Goal: Find specific page/section: Find specific page/section

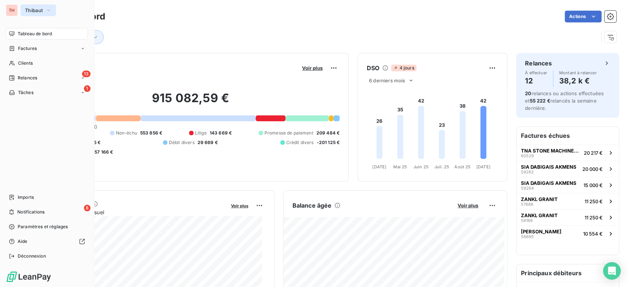
click at [29, 8] on span "Thibaut" at bounding box center [34, 10] width 18 height 6
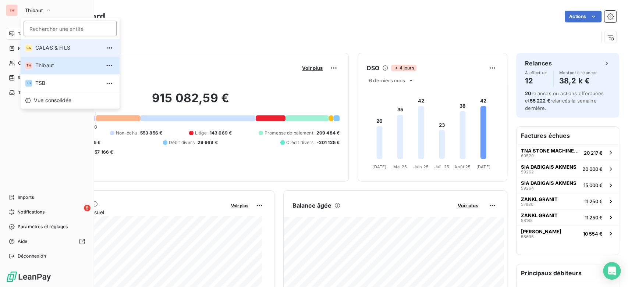
click at [56, 47] on span "CALAS & FILS" at bounding box center [67, 47] width 65 height 7
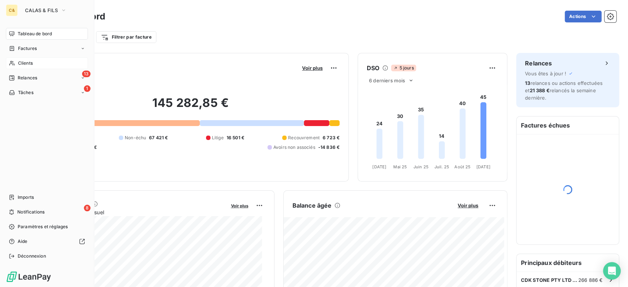
click at [32, 63] on span "Clients" at bounding box center [25, 63] width 15 height 7
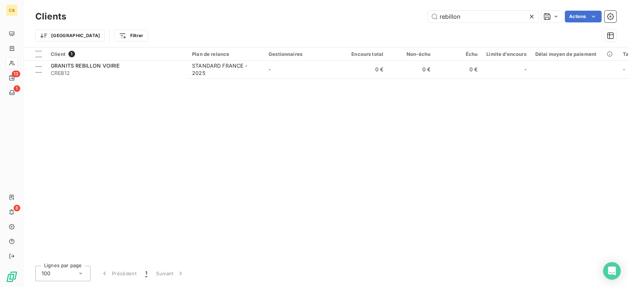
drag, startPoint x: 488, startPoint y: 13, endPoint x: 392, endPoint y: 10, distance: 96.5
click at [396, 13] on div "rebillon Actions" at bounding box center [345, 17] width 541 height 12
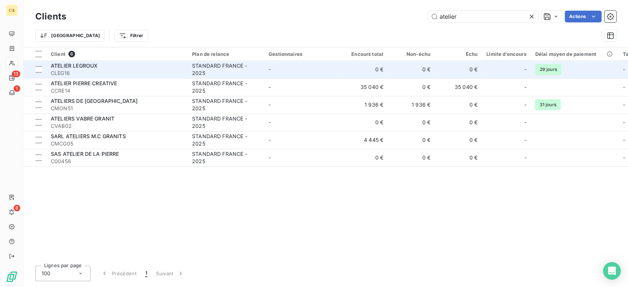
type input "ateliers"
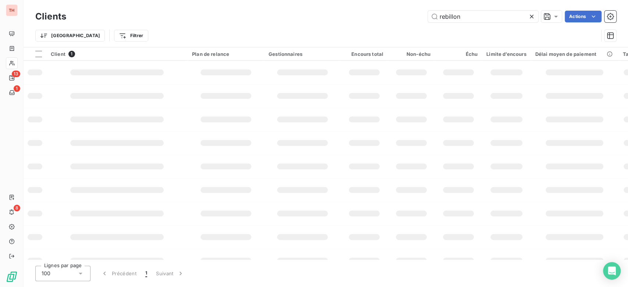
type input "ateliers"
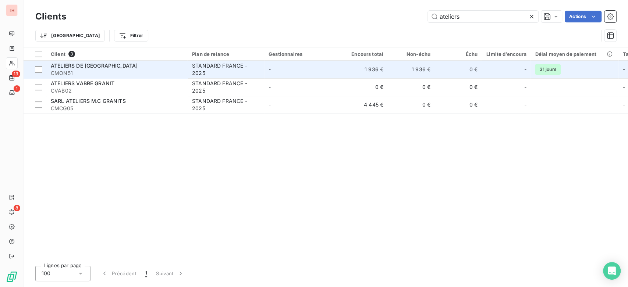
click at [132, 73] on span "CMON51" at bounding box center [117, 73] width 133 height 7
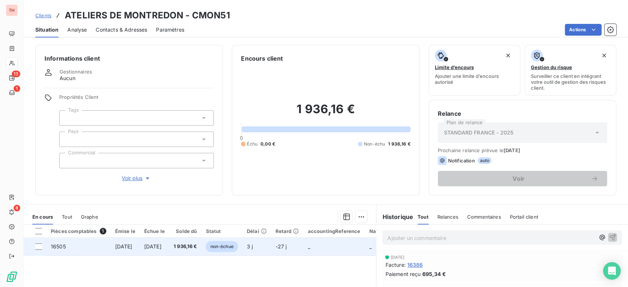
click at [162, 248] on span "[DATE]" at bounding box center [152, 247] width 17 height 6
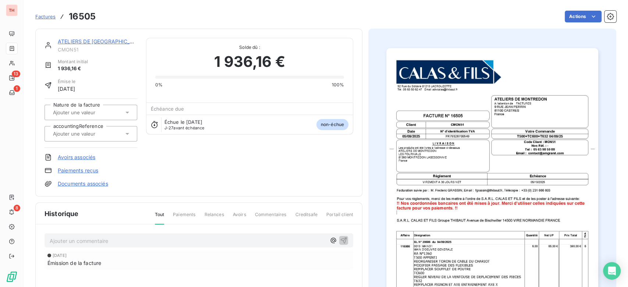
click at [507, 217] on img "button" at bounding box center [492, 198] width 212 height 300
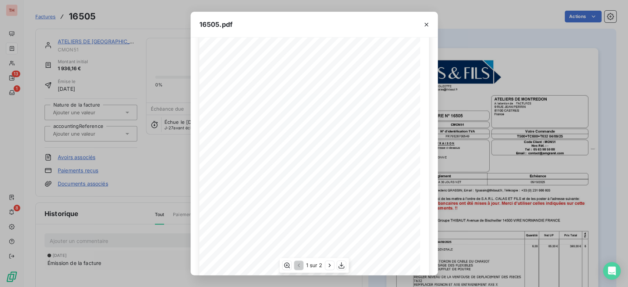
scroll to position [82, 0]
click at [329, 264] on icon "button" at bounding box center [330, 265] width 2 height 3
click at [157, 161] on div "16505.pdf [STREET_ADDRESS]. 05 63 50 62 47 Email: [EMAIL_ADDRESS][DOMAIN_NAME] …" at bounding box center [314, 143] width 628 height 287
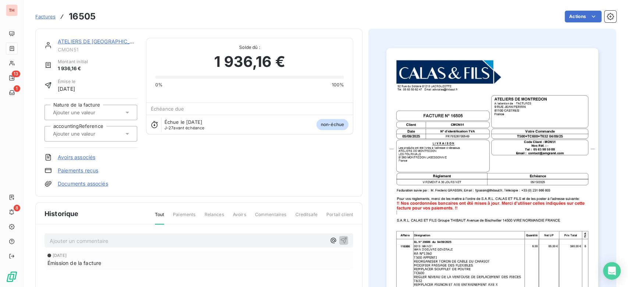
click at [195, 214] on div "Tout Paiements Relances Avoirs Commentaires Creditsafe Portail client" at bounding box center [250, 218] width 208 height 13
click at [190, 214] on span "Paiements" at bounding box center [184, 218] width 22 height 13
click at [189, 216] on span "Paiements" at bounding box center [184, 218] width 22 height 13
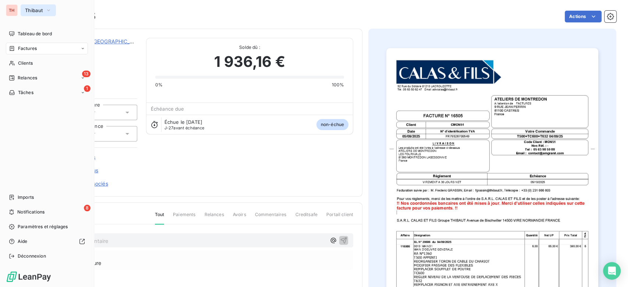
click at [32, 6] on button "Thibaut" at bounding box center [38, 10] width 35 height 12
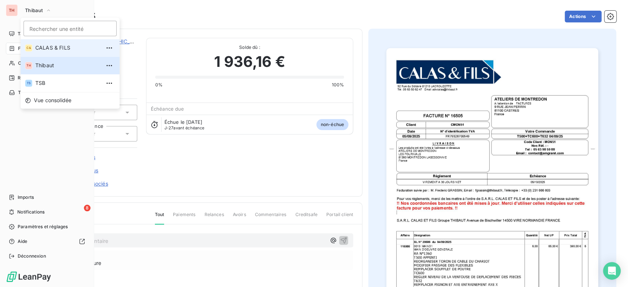
click at [53, 46] on span "CALAS & FILS" at bounding box center [67, 47] width 65 height 7
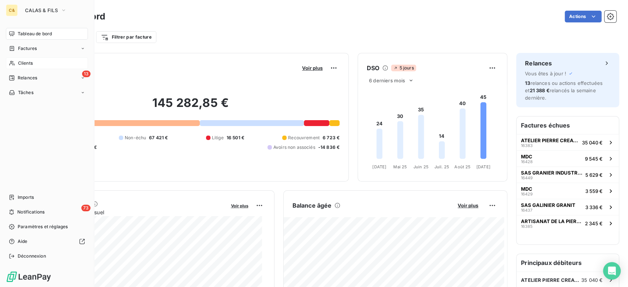
click at [29, 66] on span "Clients" at bounding box center [25, 63] width 15 height 7
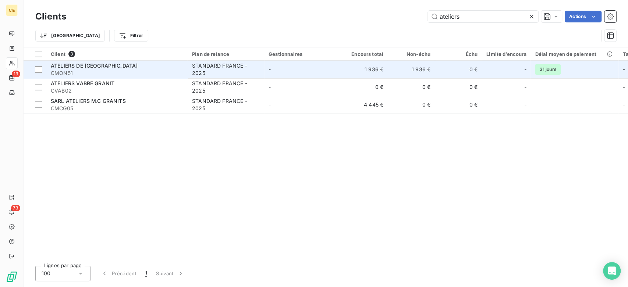
click at [144, 74] on span "CMON51" at bounding box center [117, 73] width 133 height 7
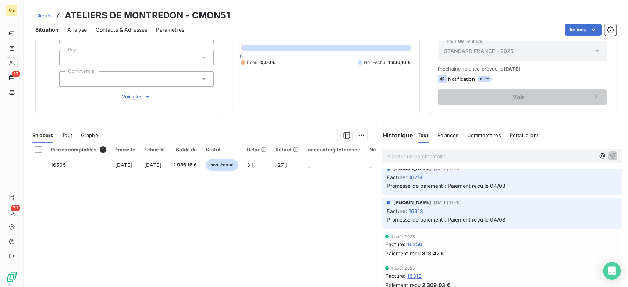
scroll to position [123, 0]
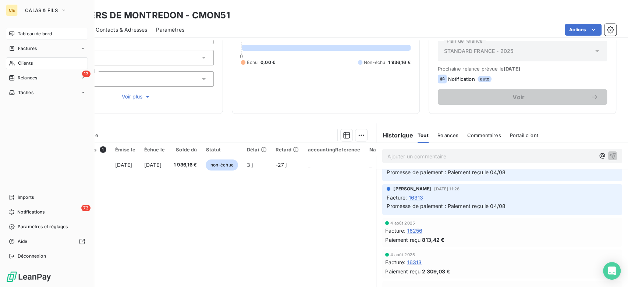
click at [27, 29] on div "Tableau de bord" at bounding box center [47, 34] width 82 height 12
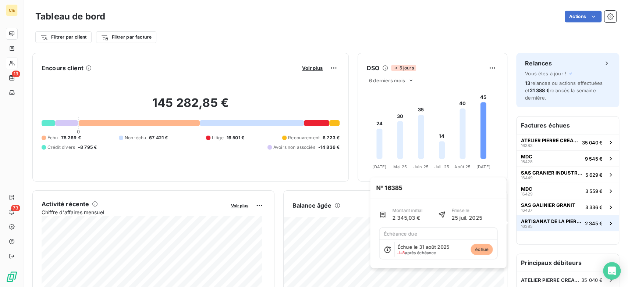
click at [559, 219] on span "ARTISANAT DE LA PIERRE" at bounding box center [551, 222] width 61 height 6
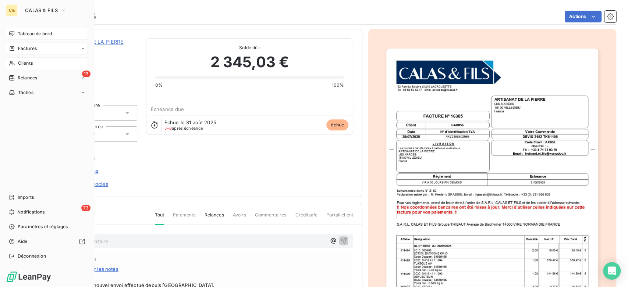
click at [15, 30] on div "Tableau de bord" at bounding box center [47, 34] width 82 height 12
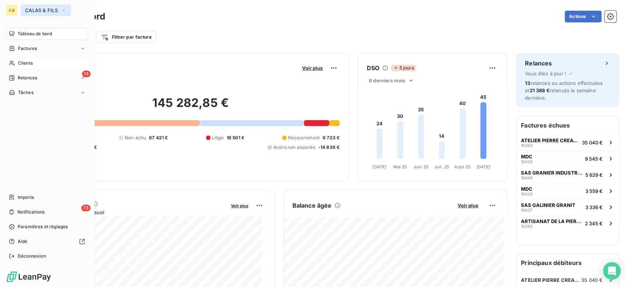
click at [43, 11] on span "CALAS & FILS" at bounding box center [41, 10] width 33 height 6
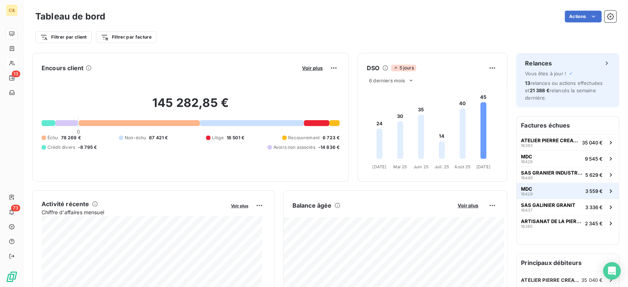
click at [534, 188] on button "MDC 16429 3 559 €" at bounding box center [568, 191] width 102 height 16
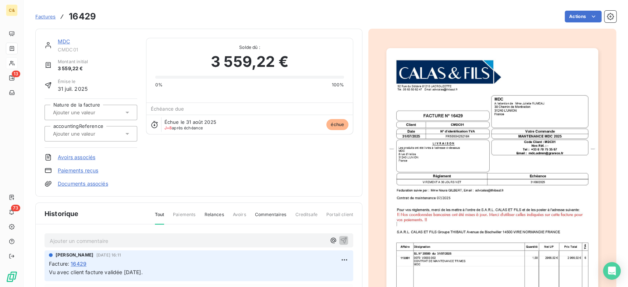
click at [62, 40] on link "MDC" at bounding box center [64, 41] width 12 height 6
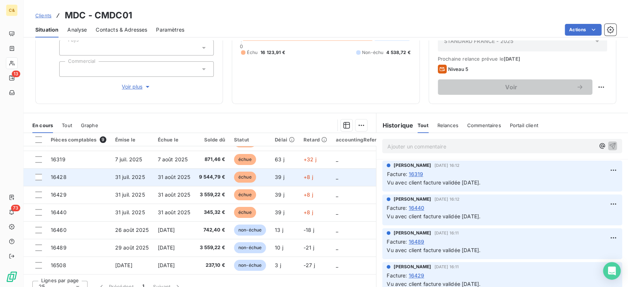
scroll to position [101, 0]
